Goal: Task Accomplishment & Management: Use online tool/utility

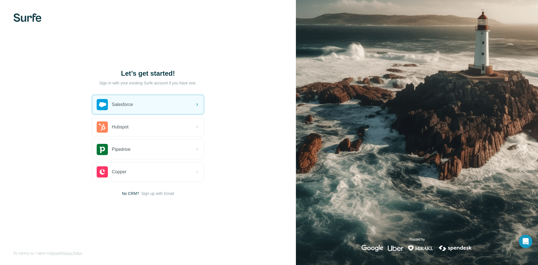
click at [128, 81] on p "Sign in with your existing Surfe account if you have one." at bounding box center [147, 83] width 97 height 6
click at [160, 81] on p "Sign in with your existing Surfe account if you have one." at bounding box center [147, 83] width 97 height 6
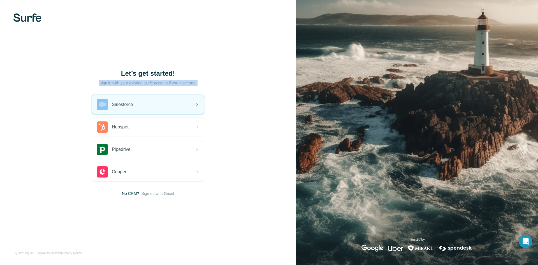
click at [160, 81] on p "Sign in with your existing Surfe account if you have one." at bounding box center [147, 83] width 97 height 6
click at [197, 80] on div "Let’s get started!" at bounding box center [148, 79] width 112 height 20
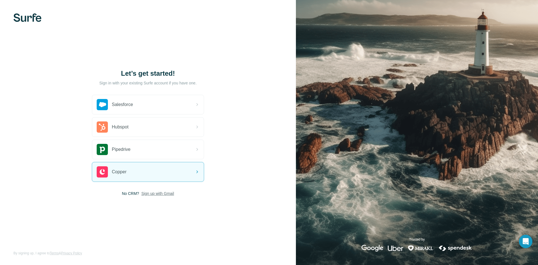
click at [164, 193] on span "Sign up with Gmail" at bounding box center [157, 193] width 33 height 6
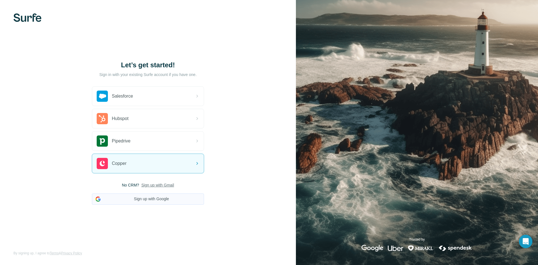
click at [166, 199] on button "Sign up with Google" at bounding box center [148, 198] width 112 height 11
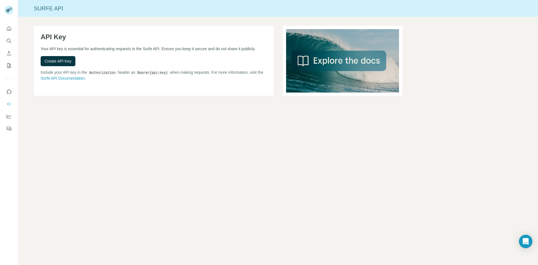
click at [94, 63] on div "Create API Key" at bounding box center [154, 61] width 226 height 10
click at [66, 60] on span "Create API Key" at bounding box center [58, 61] width 27 height 6
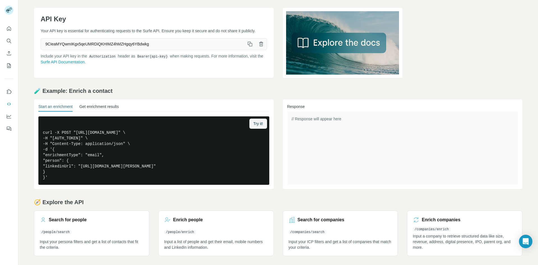
click at [96, 107] on button "Get enrichment results" at bounding box center [98, 108] width 39 height 8
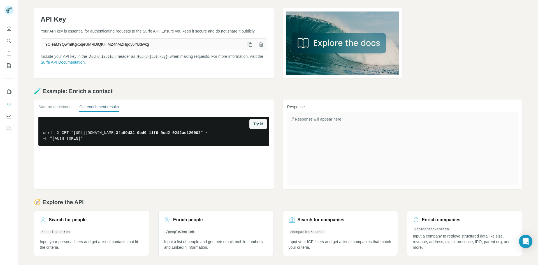
scroll to position [18, 0]
click at [60, 110] on button "Start an enrichment" at bounding box center [55, 108] width 34 height 8
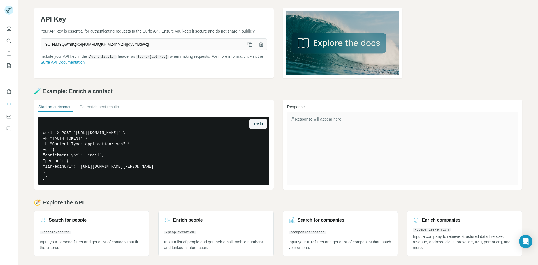
click at [287, 176] on div "// Response will appear here" at bounding box center [402, 148] width 231 height 73
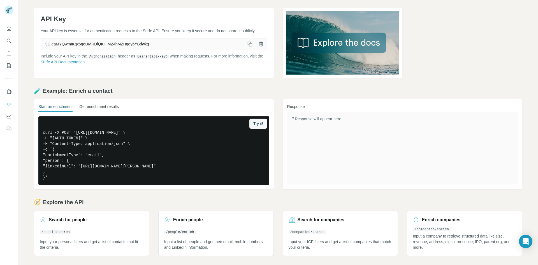
click at [88, 108] on button "Get enrichment results" at bounding box center [98, 108] width 39 height 8
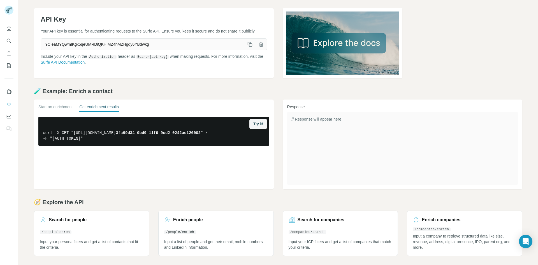
click at [275, 176] on div "Start an enrichment Get enrichment results Try it! curl -X GET "https://api.sur…" at bounding box center [278, 144] width 488 height 90
click at [55, 106] on button "Start an enrichment" at bounding box center [55, 108] width 34 height 8
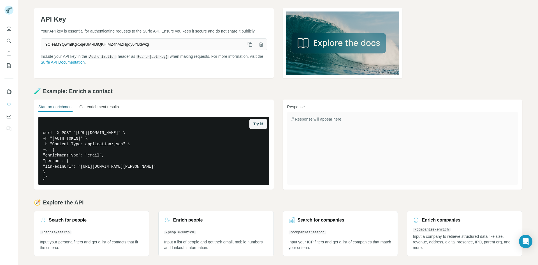
click at [89, 108] on button "Get enrichment results" at bounding box center [98, 108] width 39 height 8
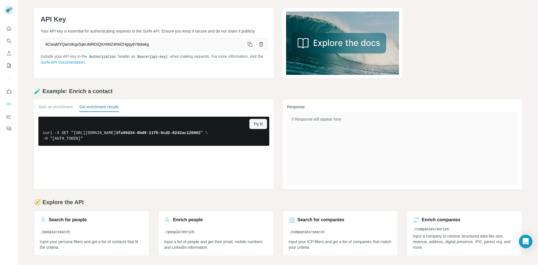
click at [284, 175] on div "Response // Response will appear here" at bounding box center [402, 144] width 240 height 90
click at [273, 165] on div "Start an enrichment Get enrichment results Try it! curl -X GET "https://api.sur…" at bounding box center [278, 144] width 488 height 90
click at [272, 156] on div "Start an enrichment Get enrichment results Try it! curl -X GET "https://api.sur…" at bounding box center [278, 144] width 488 height 90
drag, startPoint x: 239, startPoint y: 145, endPoint x: 35, endPoint y: 116, distance: 205.5
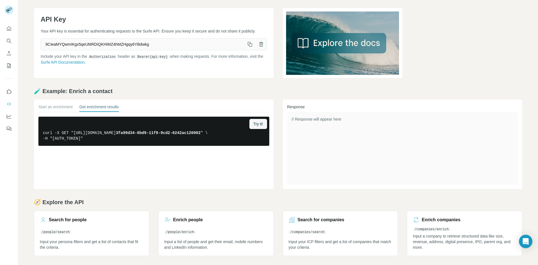
click at [36, 116] on div "Start an enrichment Get enrichment results Try it! curl -X GET "https://api.sur…" at bounding box center [278, 144] width 488 height 90
click at [36, 116] on div "Start an enrichment Get enrichment results Try it! curl -X GET "https://api.sur…" at bounding box center [154, 144] width 240 height 90
click at [45, 106] on button "Start an enrichment" at bounding box center [55, 108] width 34 height 8
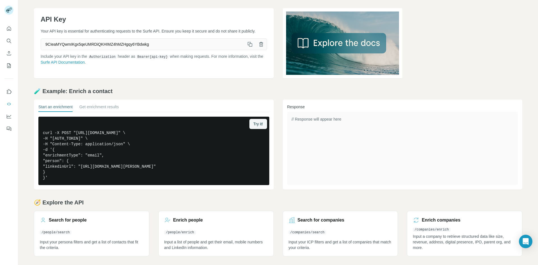
click at [176, 99] on div "🧪 Example: Enrich a contact Start an enrichment Get enrichment results Try it! …" at bounding box center [278, 138] width 488 height 102
click at [173, 101] on div "Start an enrichment Get enrichment results Try it! curl -X POST "https://api.su…" at bounding box center [154, 144] width 240 height 90
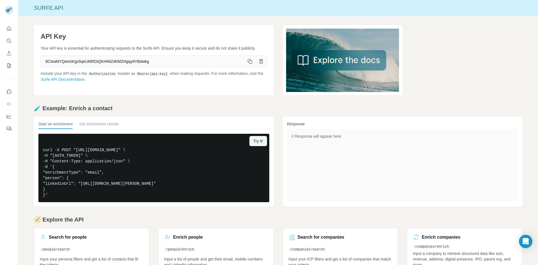
scroll to position [0, 0]
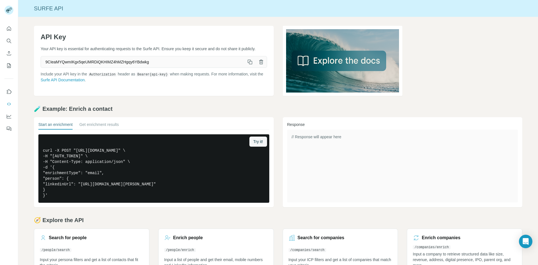
click at [176, 99] on div "API Key Your API key is essential for authenticating requests to the Surfe API.…" at bounding box center [277, 150] width 519 height 266
click at [177, 98] on div "API Key Your API key is essential for authenticating requests to the Surfe API.…" at bounding box center [277, 150] width 519 height 266
drag, startPoint x: 27, startPoint y: 127, endPoint x: 33, endPoint y: 111, distance: 16.4
click at [27, 127] on div "API Key Your API key is essential for authenticating requests to the Surfe API.…" at bounding box center [277, 150] width 519 height 266
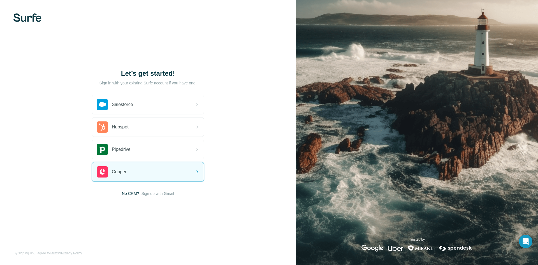
click at [167, 192] on span "Sign up with Gmail" at bounding box center [157, 193] width 33 height 6
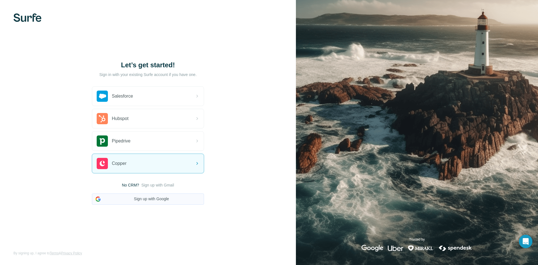
click at [160, 200] on button "Sign up with Google" at bounding box center [148, 198] width 112 height 11
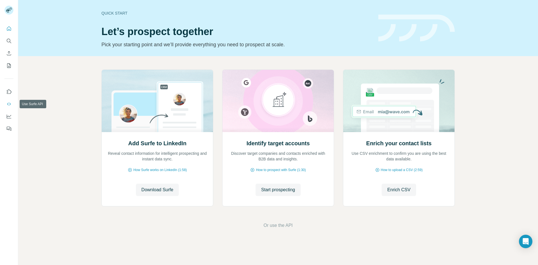
click at [8, 103] on icon "Use Surfe API" at bounding box center [9, 103] width 4 height 3
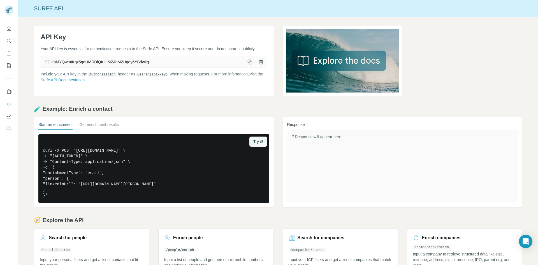
click at [179, 82] on p "Include your API key in the Authorization header as Bearer {api-key} when makin…" at bounding box center [154, 76] width 226 height 11
click at [242, 105] on h2 "🧪 Example: Enrich a contact" at bounding box center [278, 109] width 488 height 8
